Goal: Information Seeking & Learning: Learn about a topic

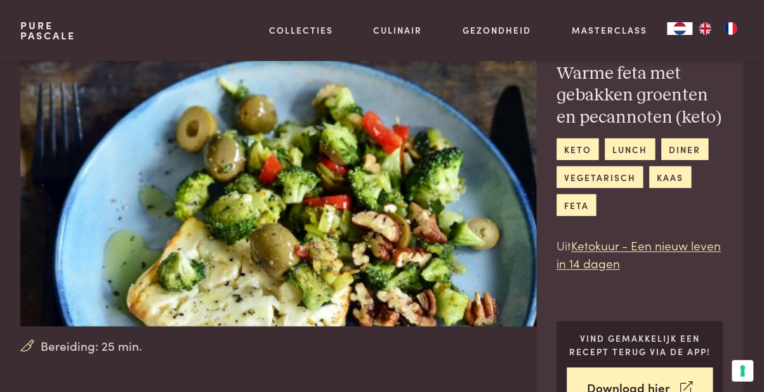
scroll to position [60, 0]
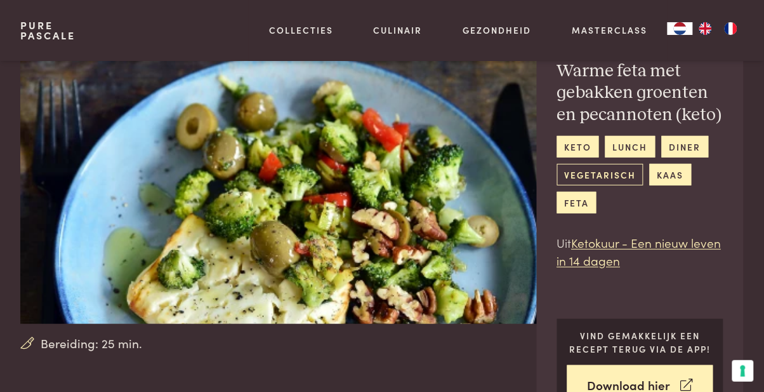
click at [623, 180] on link "vegetarisch" at bounding box center [600, 174] width 86 height 21
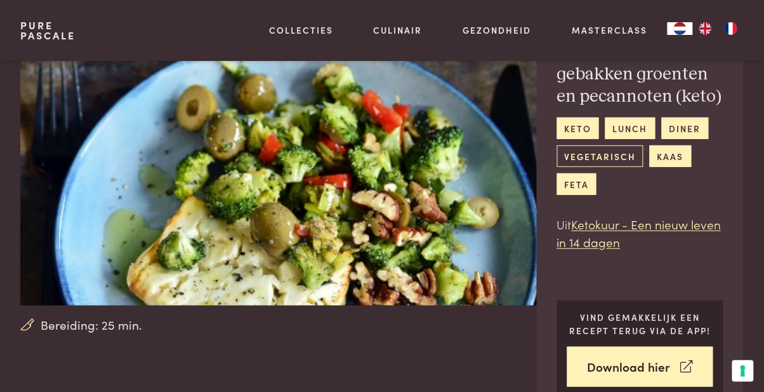
scroll to position [100, 0]
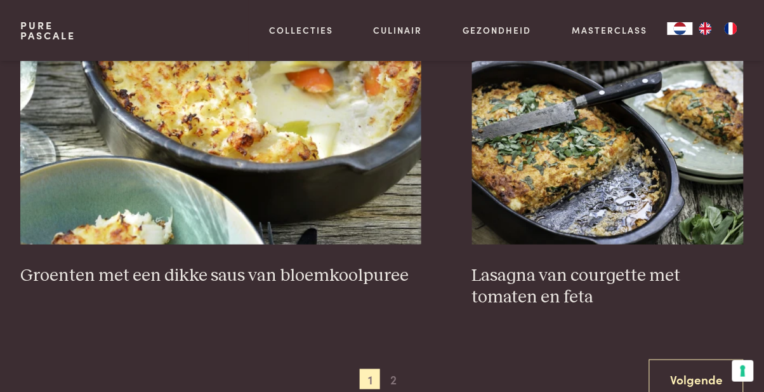
scroll to position [2279, 0]
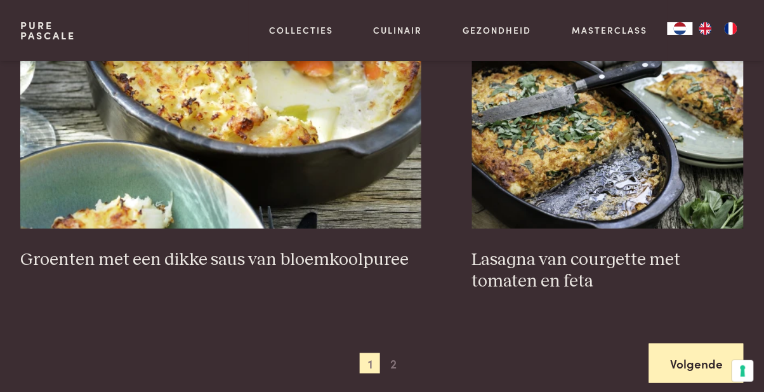
click at [710, 344] on link "Volgende" at bounding box center [697, 364] width 95 height 40
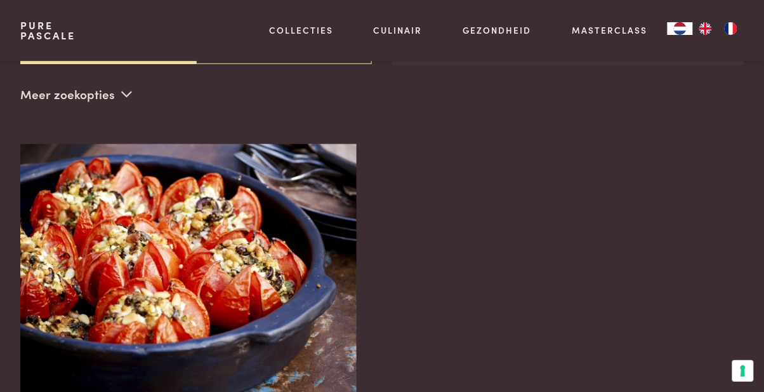
scroll to position [310, 0]
